Goal: Task Accomplishment & Management: Use online tool/utility

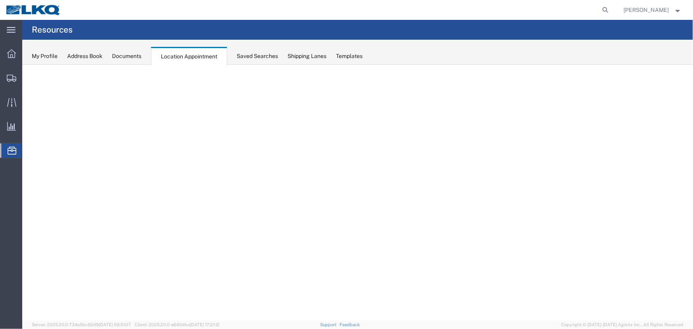
select select "27634"
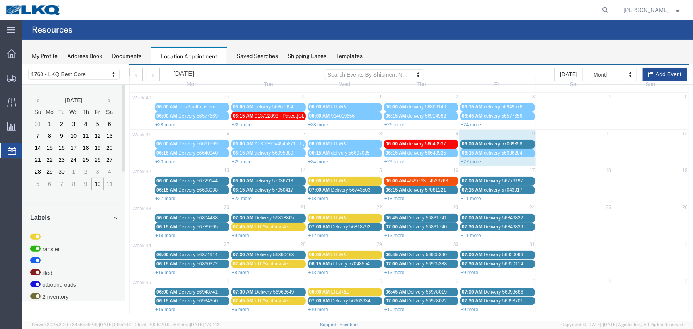
scroll to position [27, 0]
click at [254, 60] on div "My Profile Address Book Documents Location Appointment Saved Searches Shipping …" at bounding box center [357, 52] width 670 height 25
click at [257, 58] on div "Saved Searches" at bounding box center [257, 56] width 41 height 8
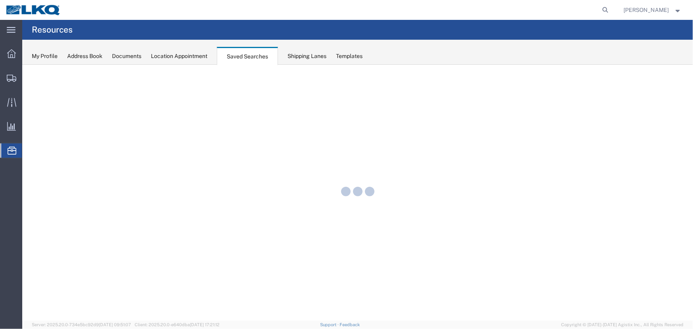
click at [186, 57] on div "Location Appointment" at bounding box center [179, 56] width 56 height 8
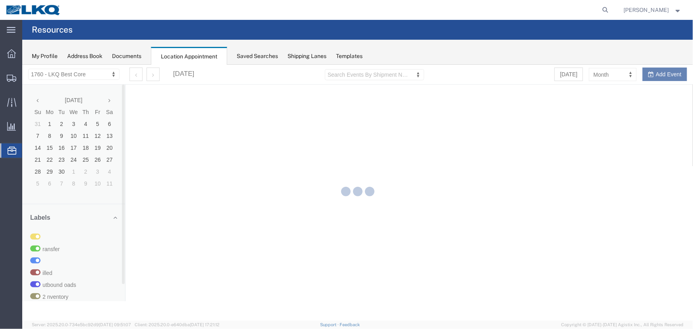
select select "27634"
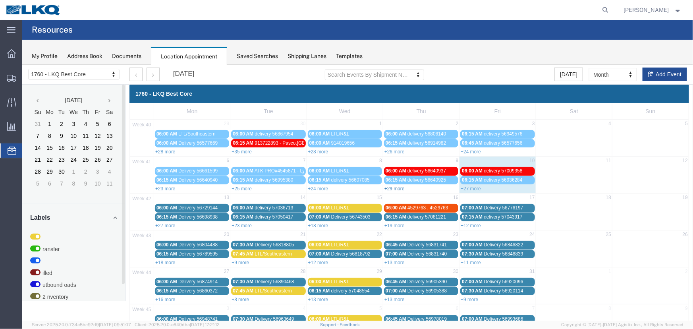
click at [391, 186] on link "+29 more" at bounding box center [394, 188] width 20 height 6
